Goal: Task Accomplishment & Management: Use online tool/utility

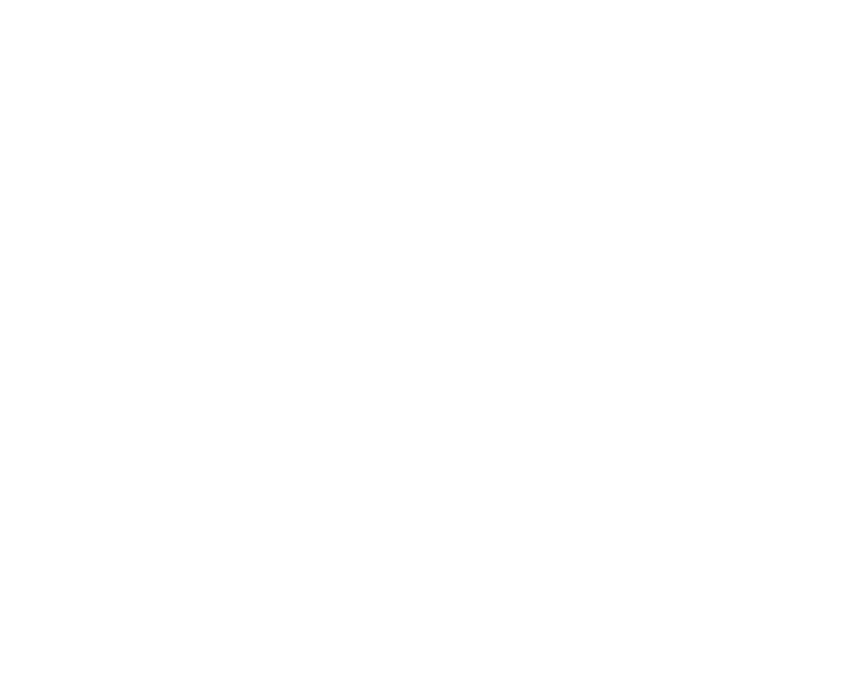
select select "percentage"
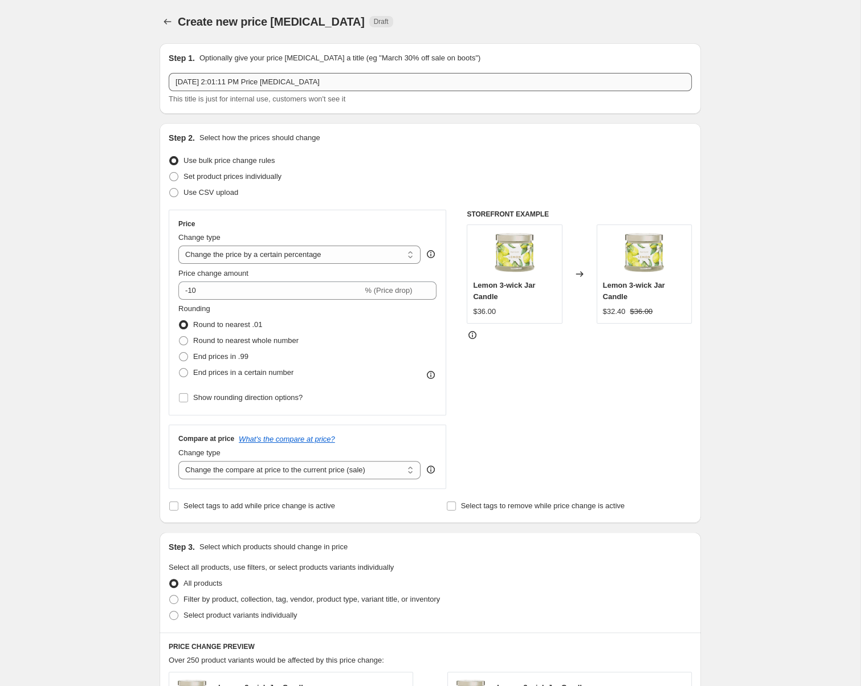
click at [279, 91] on input "[DATE] 2:01:11 PM Price [MEDICAL_DATA]" at bounding box center [430, 82] width 523 height 18
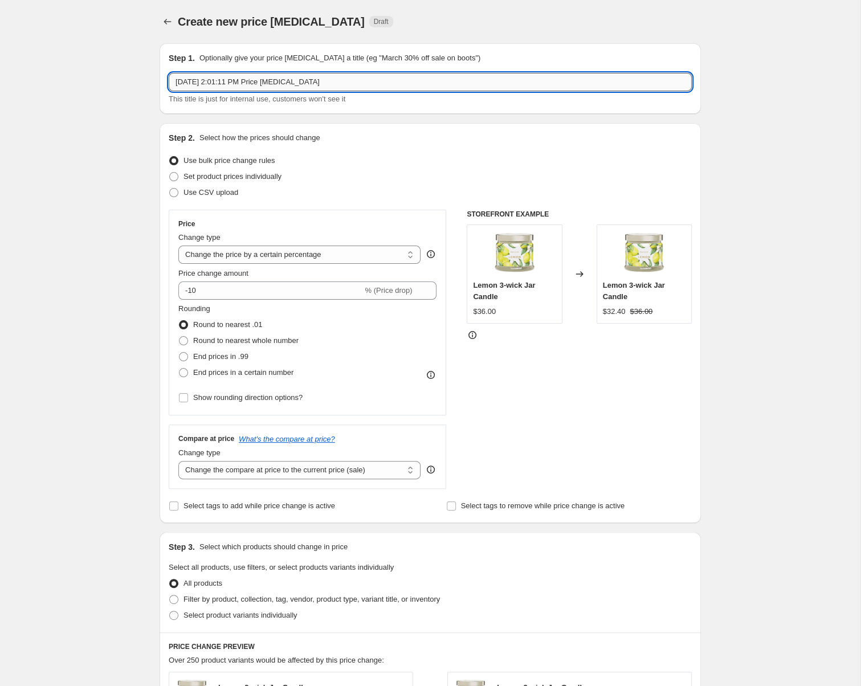
drag, startPoint x: 314, startPoint y: 100, endPoint x: 46, endPoint y: 100, distance: 268.9
click at [169, 91] on input "[DATE] 2:01:11 PM Price [MEDICAL_DATA]" at bounding box center [430, 82] width 523 height 18
paste input "[DATE] - [DATE] Fresh Home Offer"
type input "CA [DATE] - [DATE] Fresh Home Offer"
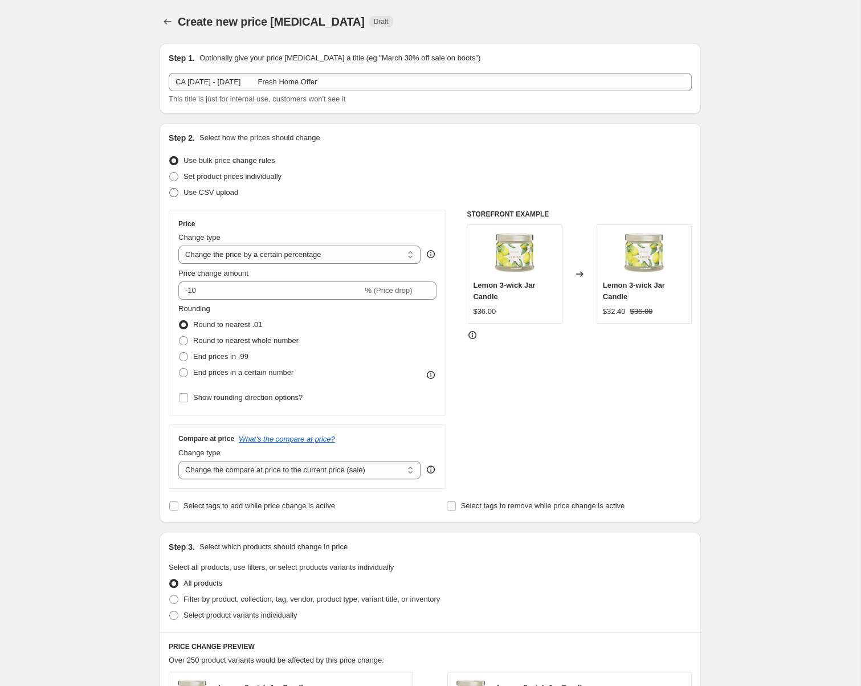
click at [169, 197] on span at bounding box center [173, 192] width 9 height 9
click at [169, 189] on input "Use CSV upload" at bounding box center [169, 188] width 1 height 1
radio input "true"
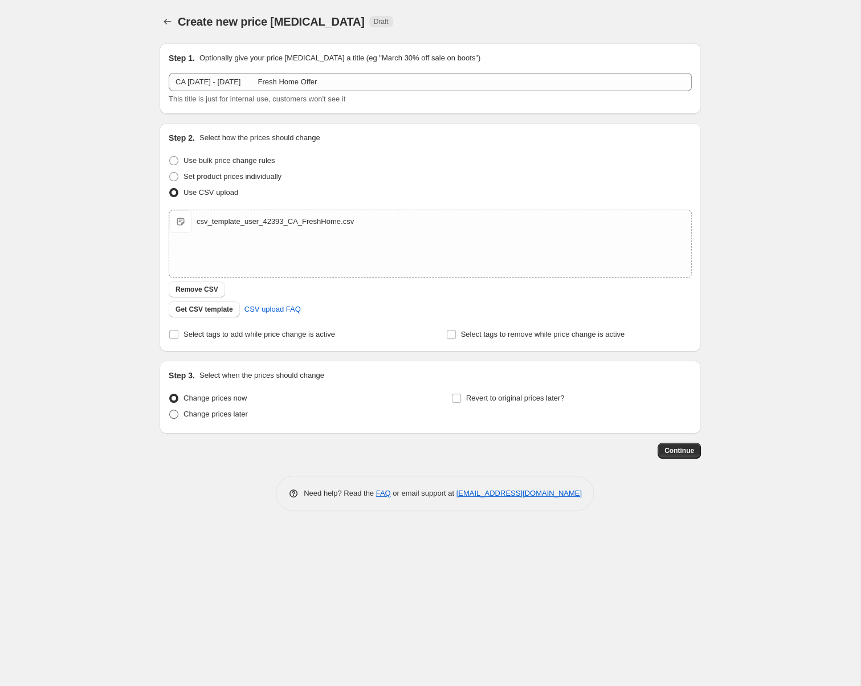
click at [169, 419] on span at bounding box center [173, 414] width 9 height 9
click at [169, 410] on input "Change prices later" at bounding box center [169, 410] width 1 height 1
radio input "true"
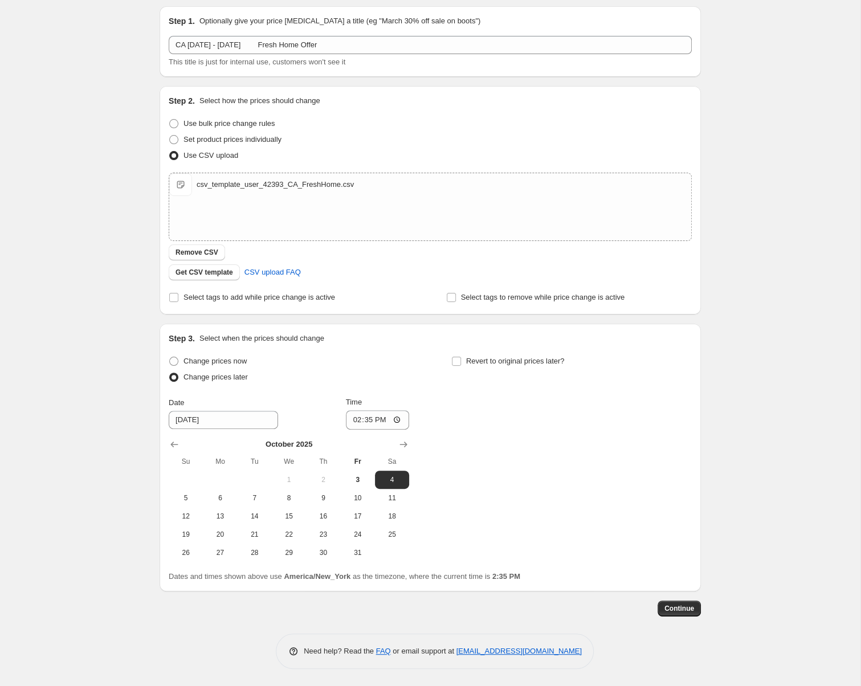
scroll to position [73, 0]
click at [207, 502] on span "6" at bounding box center [219, 497] width 25 height 9
type input "[DATE]"
click at [358, 429] on input "14:35" at bounding box center [378, 419] width 64 height 19
type input "08:00"
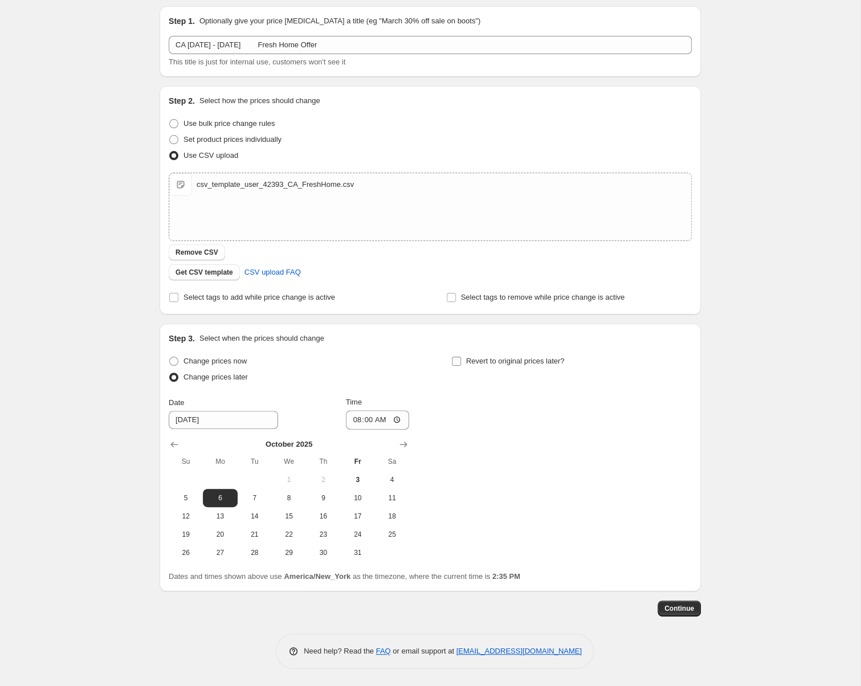
click at [460, 366] on input "Revert to original prices later?" at bounding box center [456, 361] width 9 height 9
checkbox input "true"
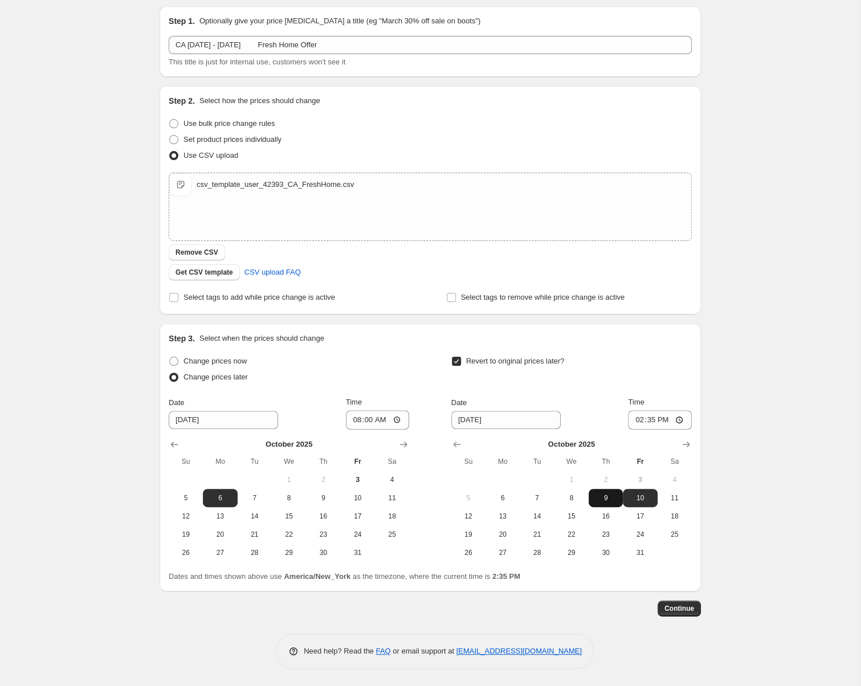
click at [618, 502] on span "9" at bounding box center [605, 497] width 25 height 9
type input "[DATE]"
click at [692, 429] on input "14:35" at bounding box center [660, 419] width 64 height 19
type input "07:59"
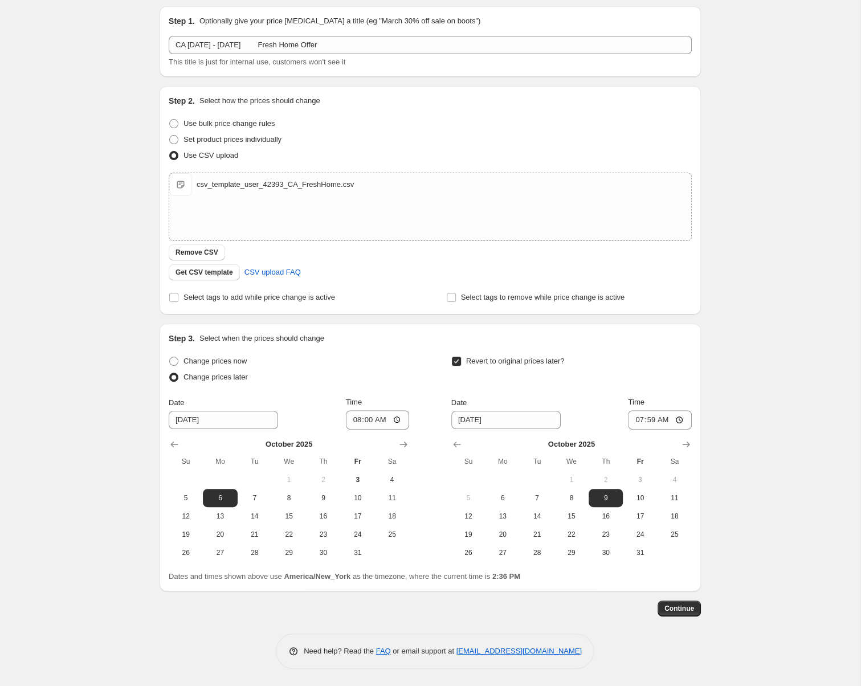
scroll to position [181, 0]
click at [694, 604] on span "Continue" at bounding box center [679, 608] width 30 height 9
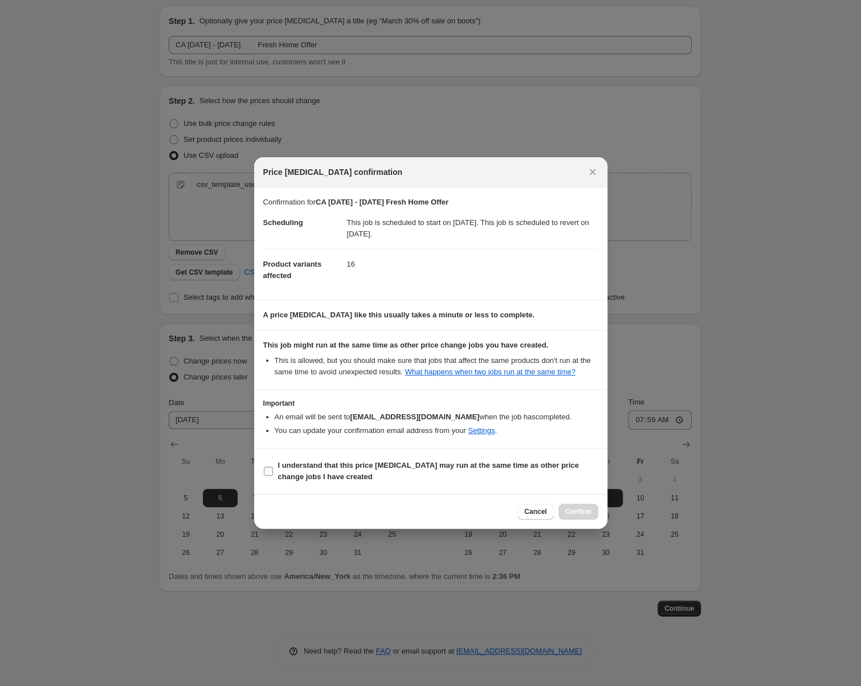
click at [386, 481] on b "I understand that this price [MEDICAL_DATA] may run at the same time as other p…" at bounding box center [428, 471] width 301 height 20
click at [273, 476] on input "I understand that this price [MEDICAL_DATA] may run at the same time as other p…" at bounding box center [268, 471] width 9 height 9
checkbox input "true"
click at [591, 516] on span "Confirm" at bounding box center [578, 511] width 26 height 9
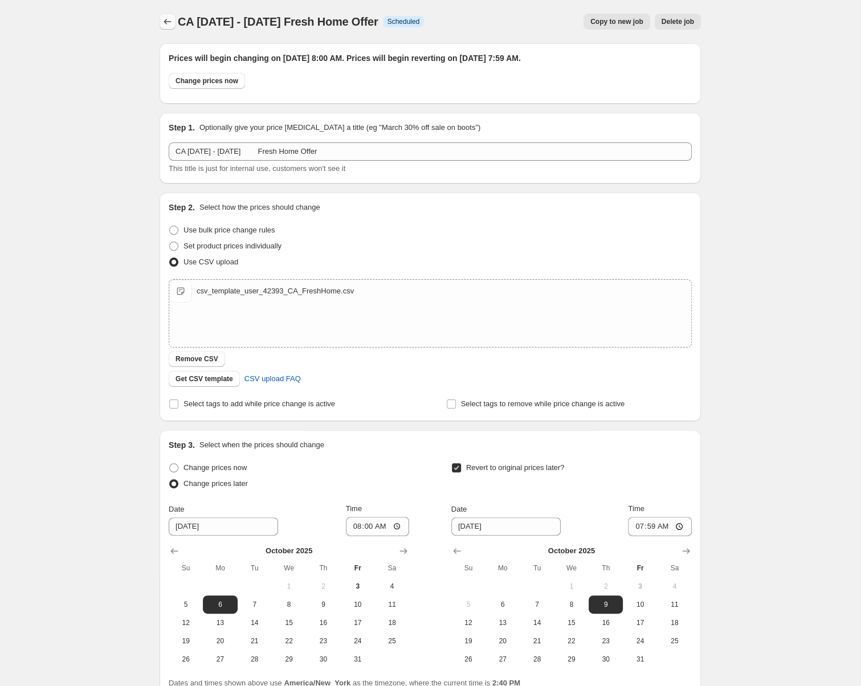
click at [162, 27] on icon "Price change jobs" at bounding box center [167, 21] width 11 height 11
